Goal: Task Accomplishment & Management: Manage account settings

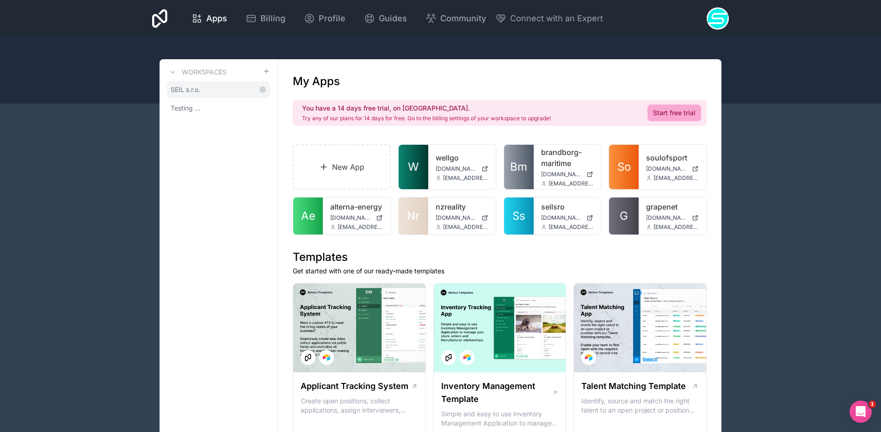
click at [206, 88] on link "SEIL s.r.o." at bounding box center [218, 89] width 103 height 17
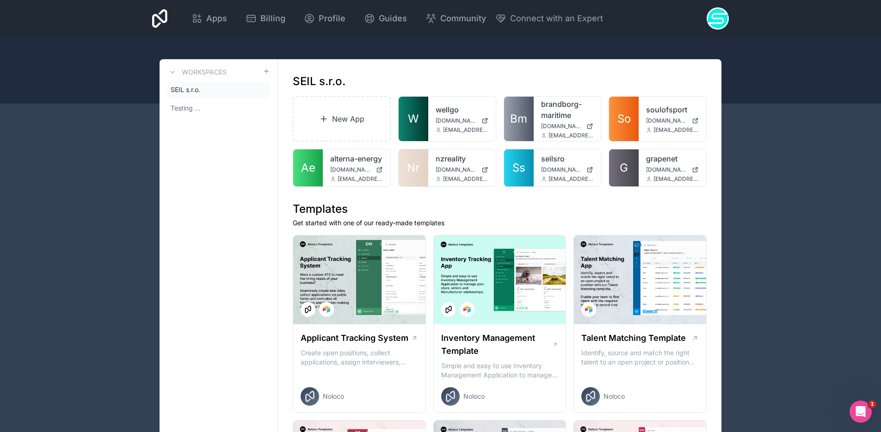
click at [714, 20] on div at bounding box center [718, 18] width 22 height 22
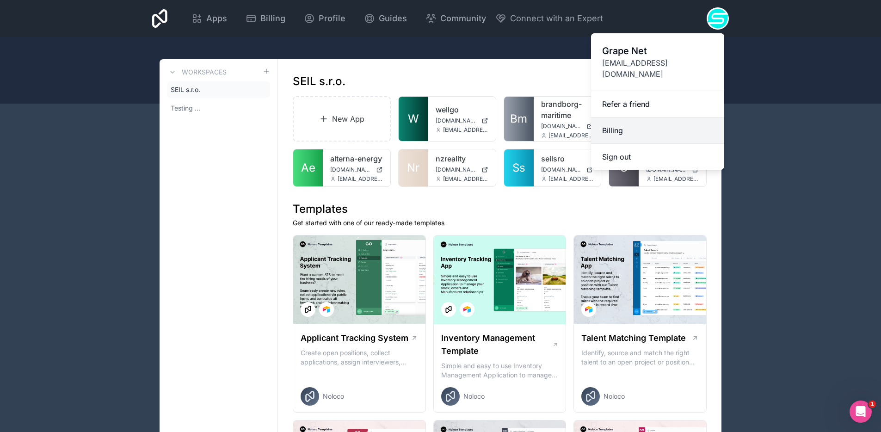
click at [623, 117] on link "Billing" at bounding box center [657, 130] width 133 height 26
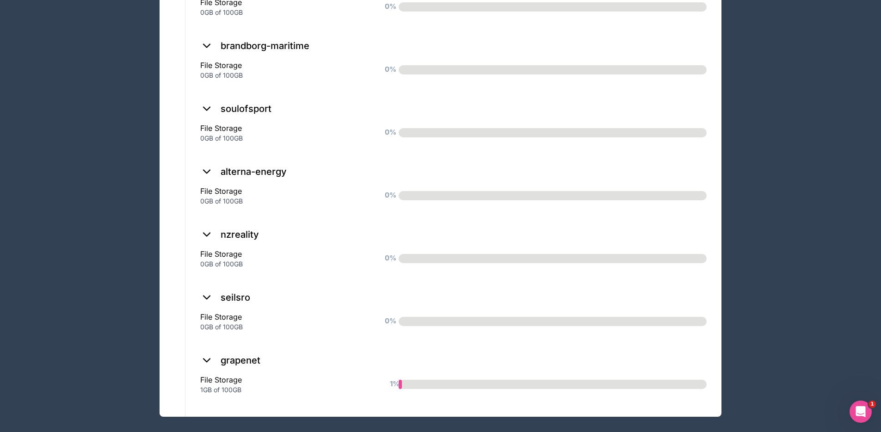
scroll to position [896, 0]
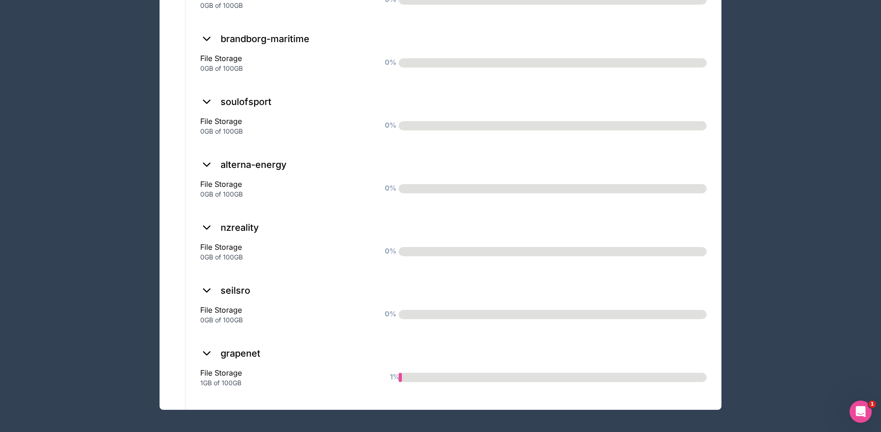
click at [205, 352] on icon at bounding box center [206, 353] width 13 height 13
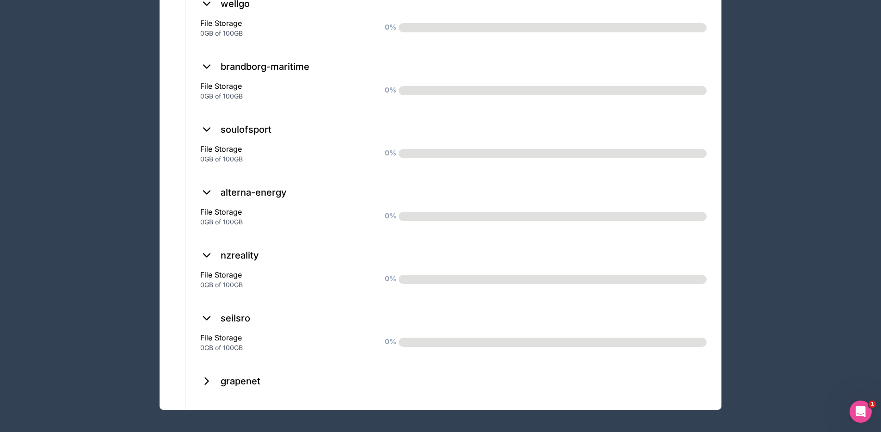
click at [206, 375] on icon at bounding box center [206, 381] width 13 height 13
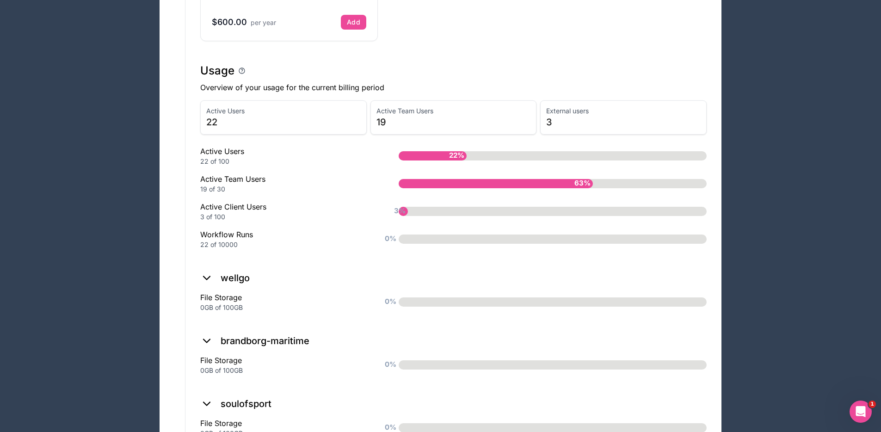
scroll to position [593, 0]
click at [205, 216] on div "3 of 100" at bounding box center [284, 217] width 169 height 9
click at [403, 211] on span "3%" at bounding box center [400, 211] width 16 height 15
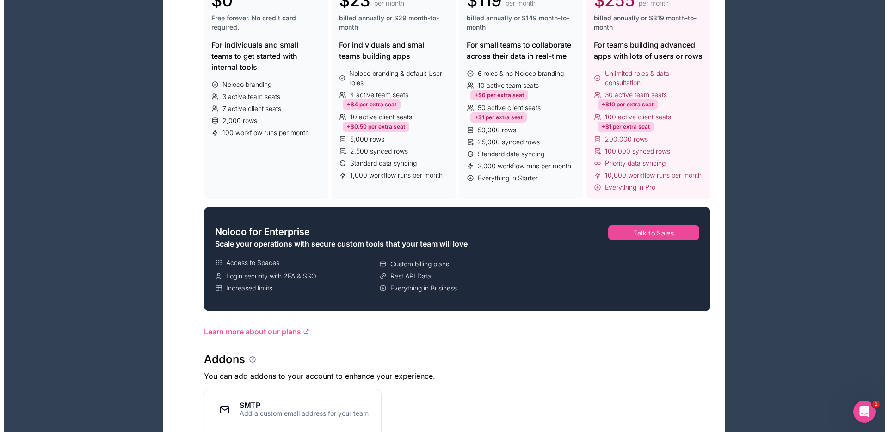
scroll to position [0, 0]
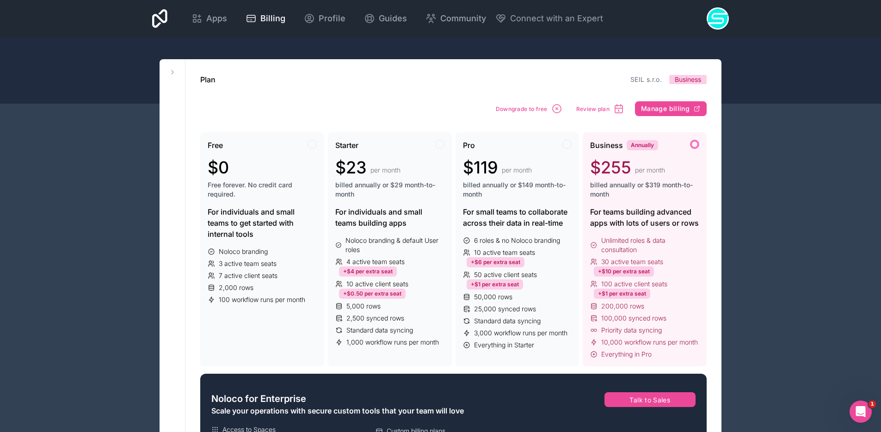
click at [169, 18] on div "Apps Billing Profile Guides Community Connect with an Expert Billing Profile Gu…" at bounding box center [441, 18] width 592 height 37
click at [165, 19] on icon at bounding box center [159, 18] width 15 height 19
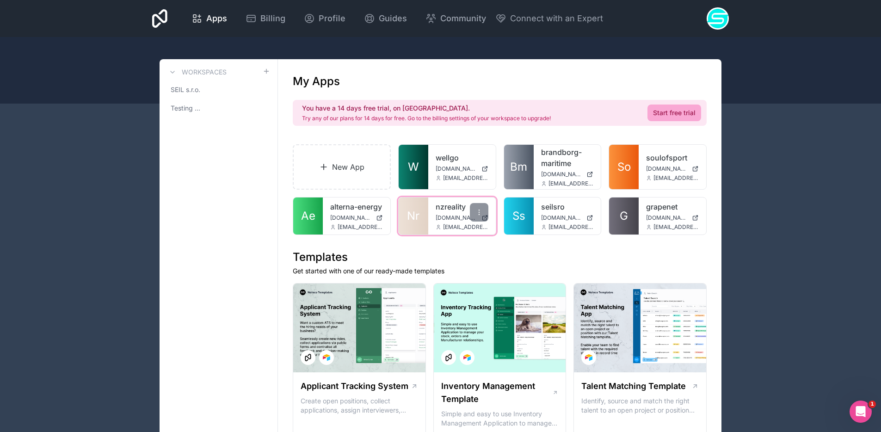
click at [450, 212] on link "nzreality" at bounding box center [462, 206] width 53 height 11
